Goal: Check status: Check status

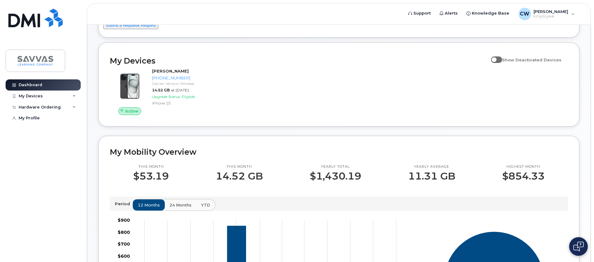
scroll to position [59, 0]
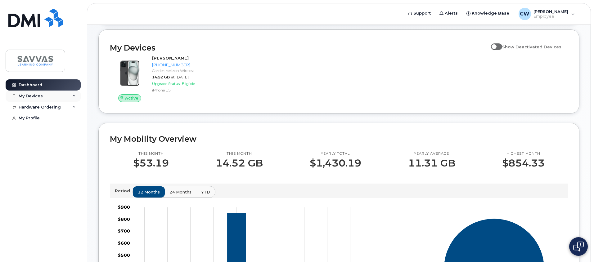
click at [74, 95] on icon at bounding box center [74, 96] width 3 height 3
click at [72, 142] on div "Hardware Ordering" at bounding box center [43, 140] width 75 height 11
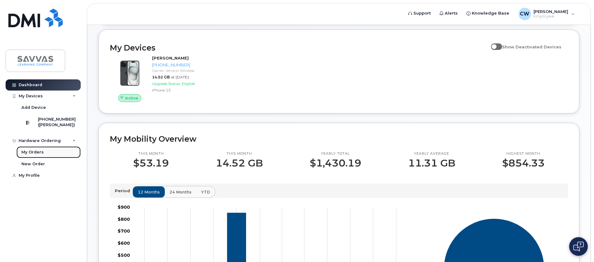
click at [62, 154] on link "My Orders" at bounding box center [48, 153] width 64 height 12
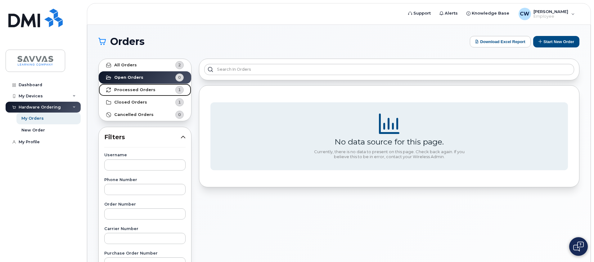
click at [156, 89] on link "Processed Orders 1" at bounding box center [145, 90] width 93 height 12
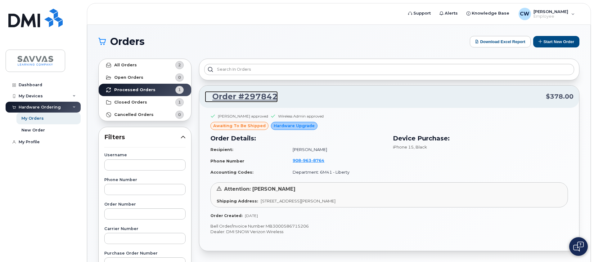
click at [250, 99] on link "Order #297842" at bounding box center [241, 96] width 73 height 11
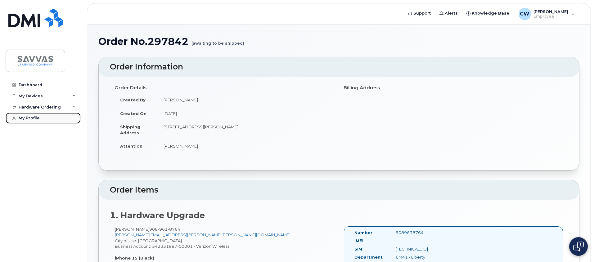
click at [29, 118] on div "My Profile" at bounding box center [29, 118] width 21 height 5
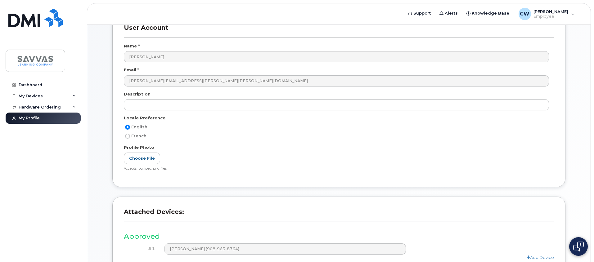
scroll to position [107, 0]
